Goal: Share content

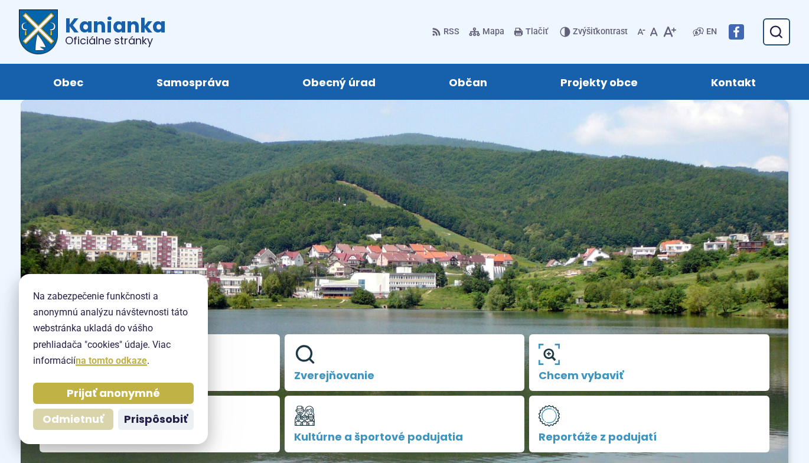
click at [58, 427] on button "Odmietnuť" at bounding box center [73, 418] width 80 height 21
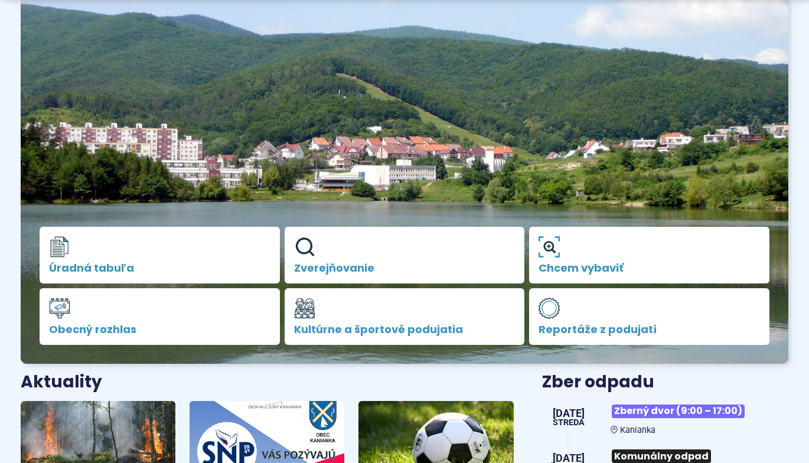
scroll to position [113, 0]
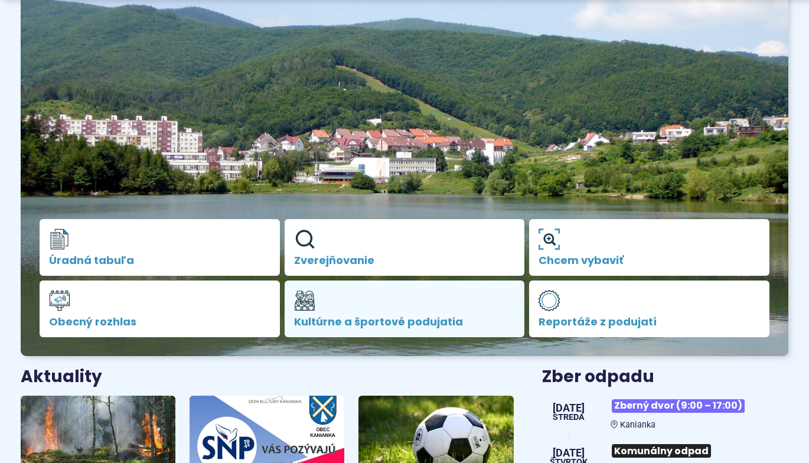
click at [368, 318] on span "Kultúrne a športové podujatia" at bounding box center [404, 322] width 221 height 12
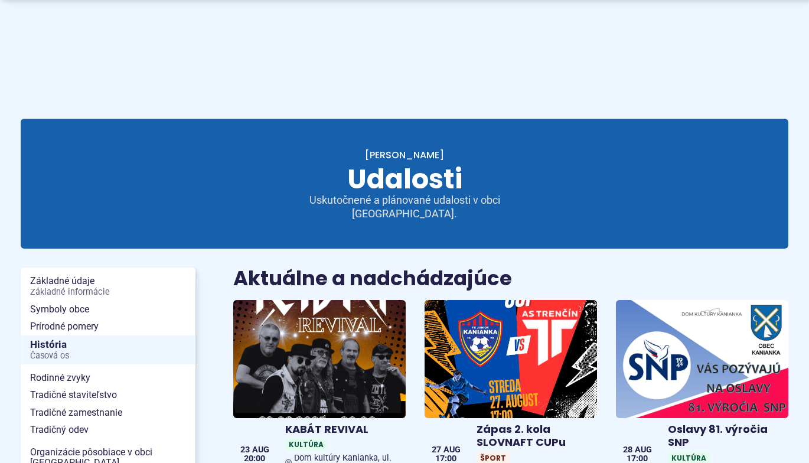
scroll to position [182, 0]
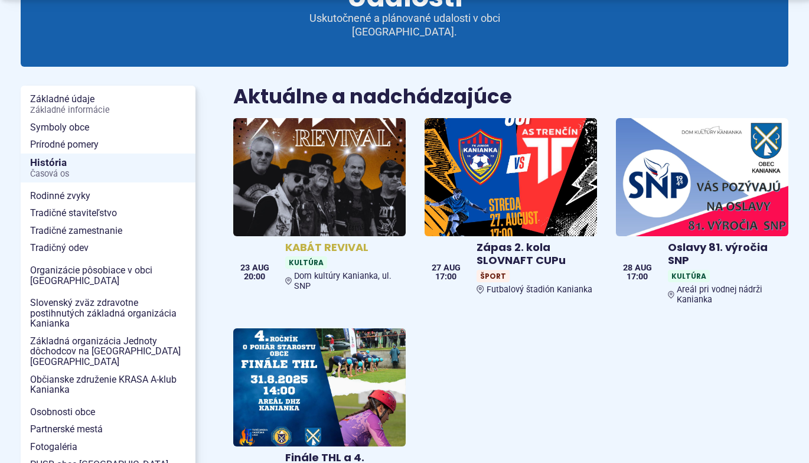
click at [315, 218] on img at bounding box center [319, 177] width 198 height 136
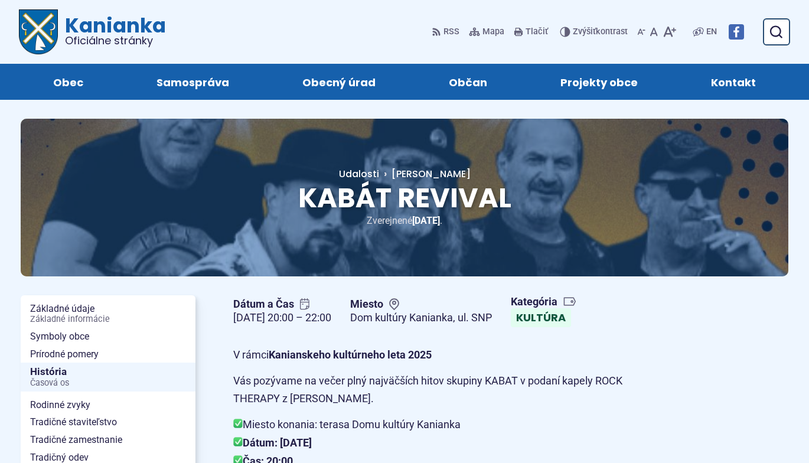
drag, startPoint x: 678, startPoint y: 60, endPoint x: 757, endPoint y: 49, distance: 80.4
click at [757, 49] on div "Kanianka Oficiálne stránky Prepnúť Menu Obec Základné údaje Základné informácie…" at bounding box center [404, 50] width 771 height 100
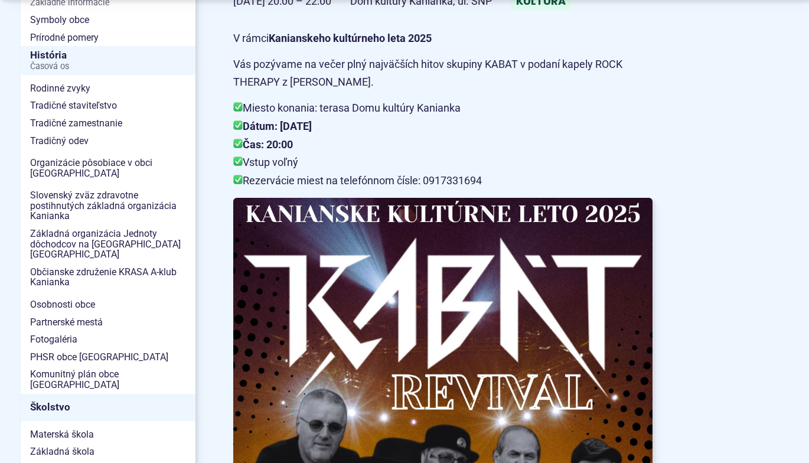
scroll to position [360, 0]
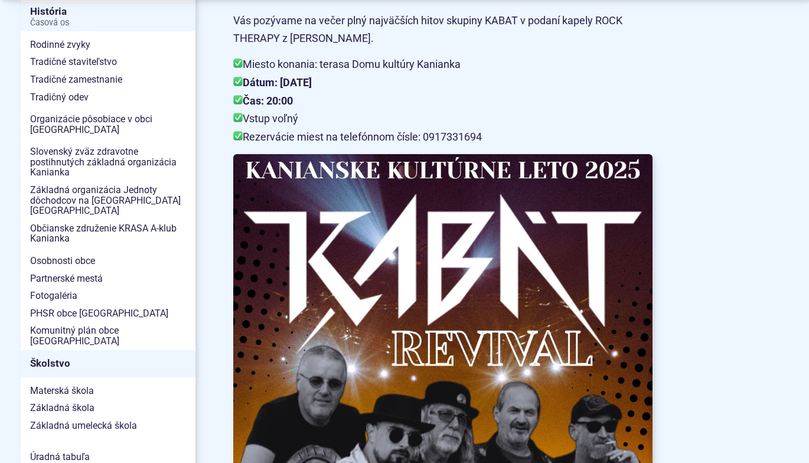
click at [806, 110] on article "Dátum a Čas 23. aug 2025 20:00 – 22:00 Miesto Dom kultúry Kanianka, ul. SNP Kat…" at bounding box center [510, 362] width 593 height 865
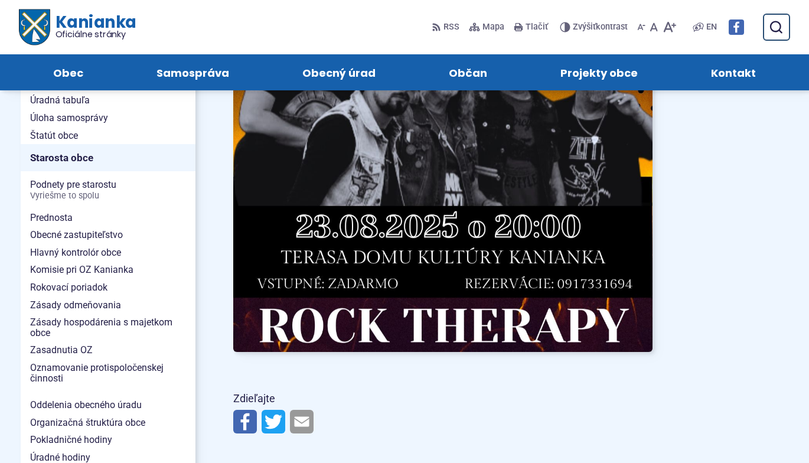
scroll to position [690, 0]
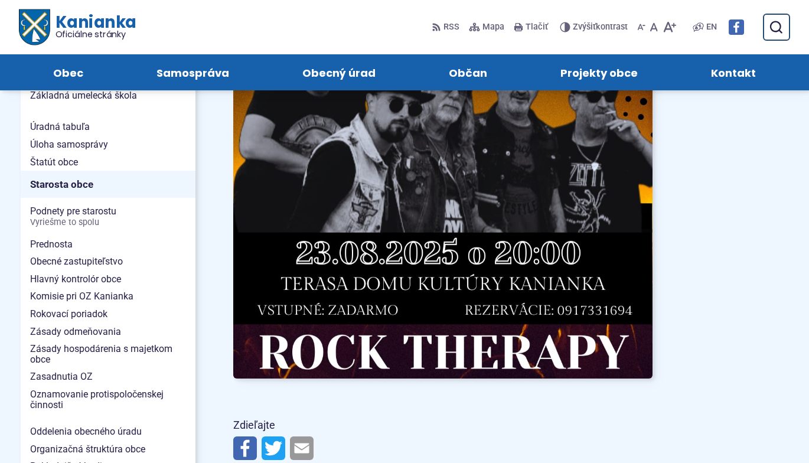
click at [244, 449] on img at bounding box center [245, 448] width 24 height 24
click at [241, 444] on img at bounding box center [245, 448] width 24 height 24
click at [247, 449] on img at bounding box center [245, 448] width 24 height 24
